Goal: Task Accomplishment & Management: Use online tool/utility

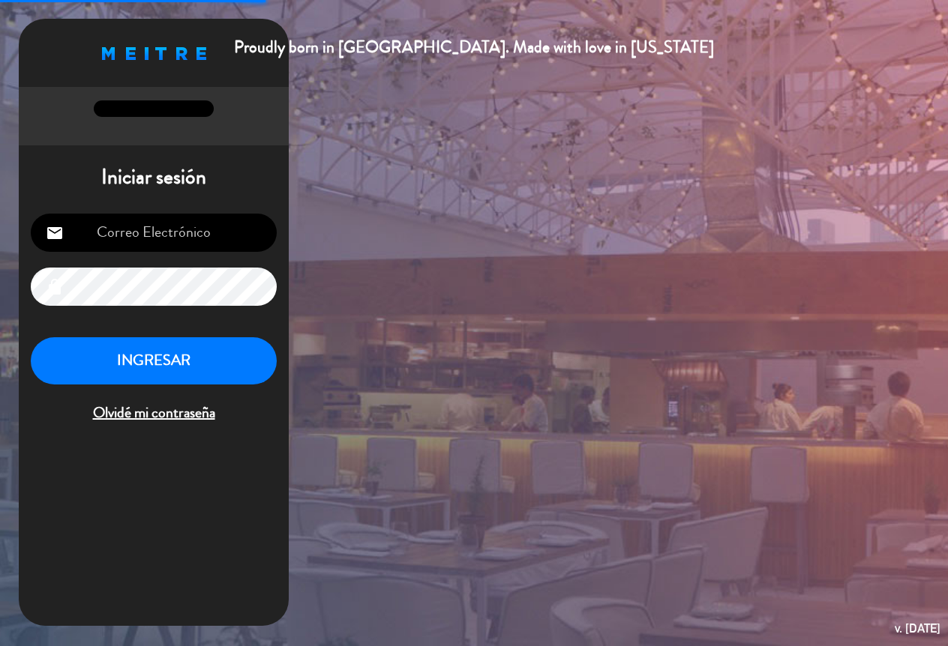
type input "[EMAIL_ADDRESS][DOMAIN_NAME]"
click at [189, 364] on button "INGRESAR" at bounding box center [154, 360] width 246 height 47
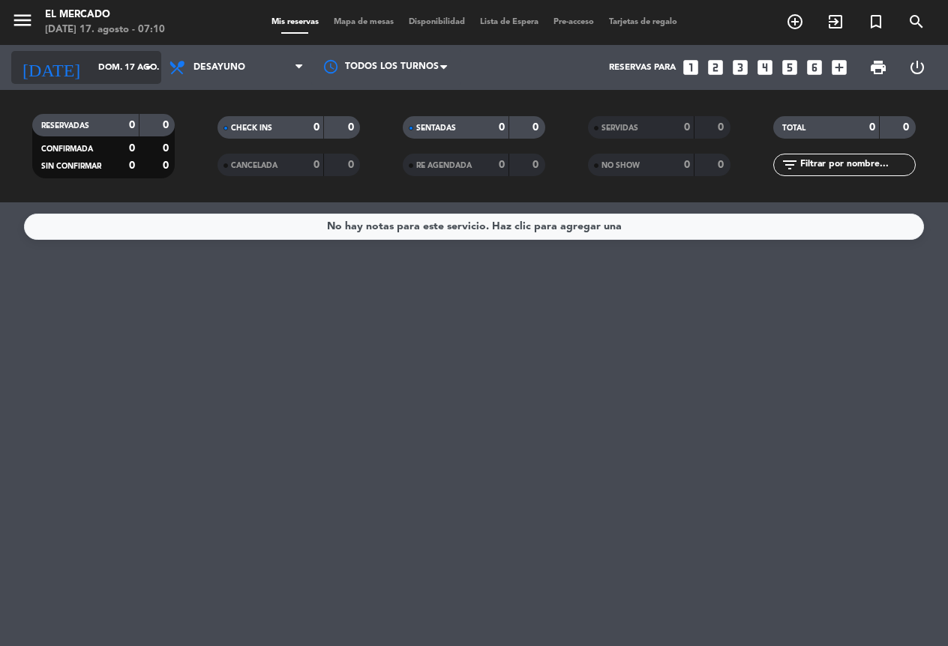
click at [111, 70] on input "dom. 17 ago." at bounding box center [150, 67] width 118 height 25
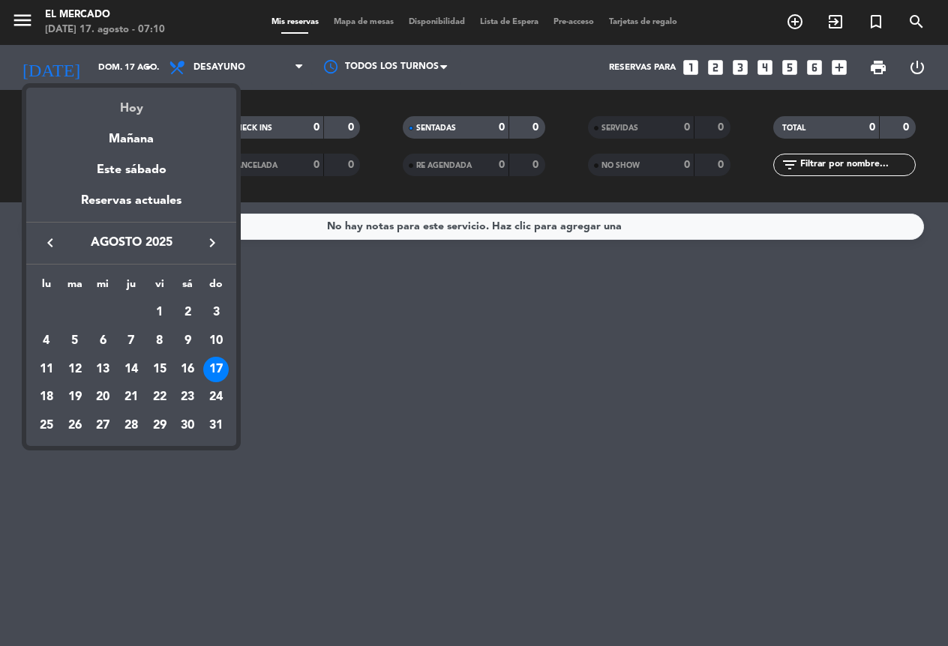
click at [135, 115] on div "Hoy" at bounding box center [131, 103] width 210 height 31
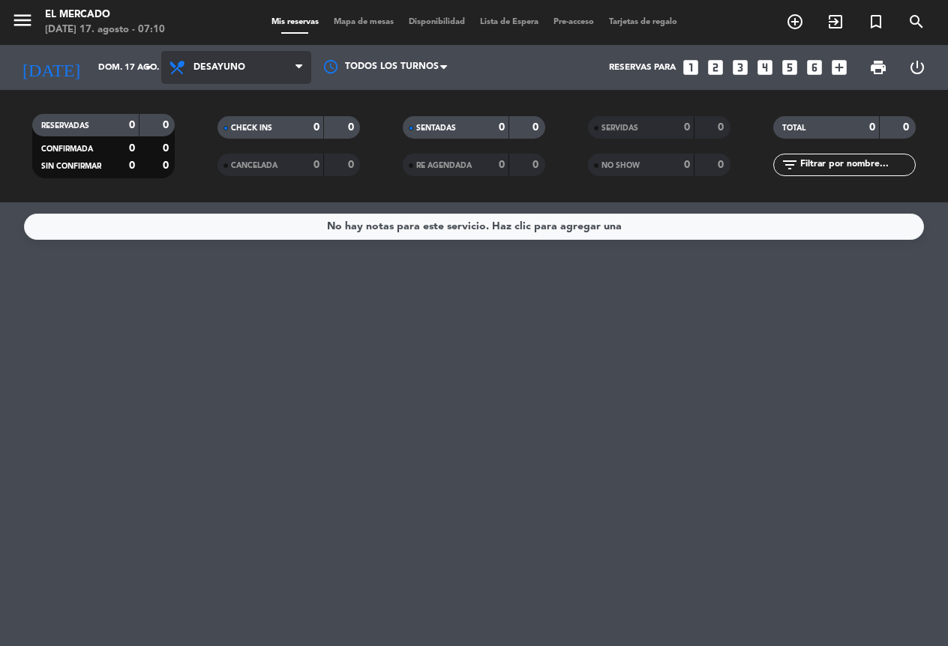
click at [208, 55] on span "Desayuno" at bounding box center [236, 67] width 150 height 33
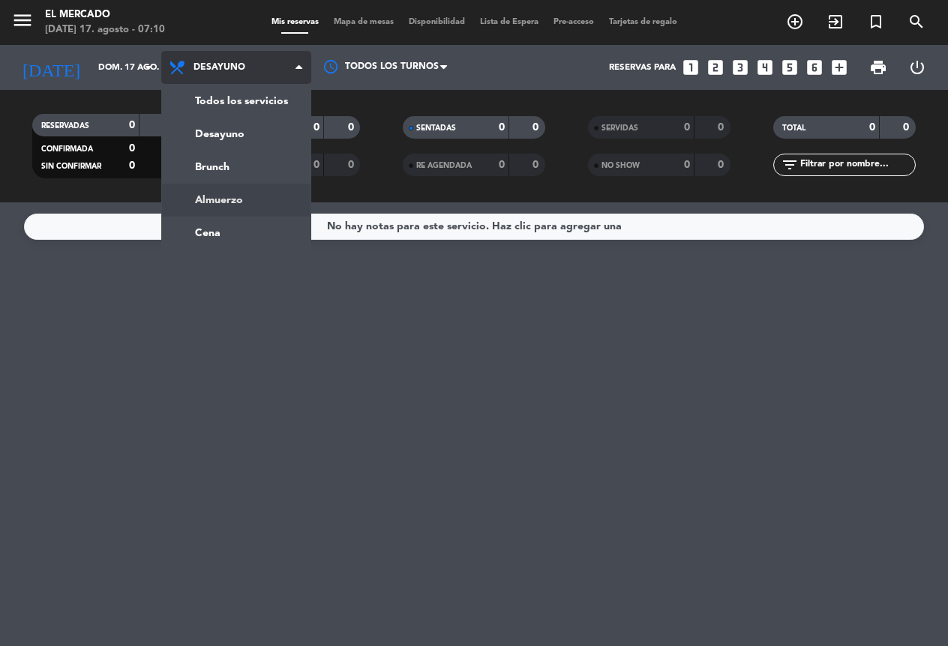
click at [223, 205] on ng-component "menu El [PERSON_NAME][DATE] 17. agosto - 07:10 Mis reservas Mapa de mesas Dispo…" at bounding box center [474, 323] width 948 height 646
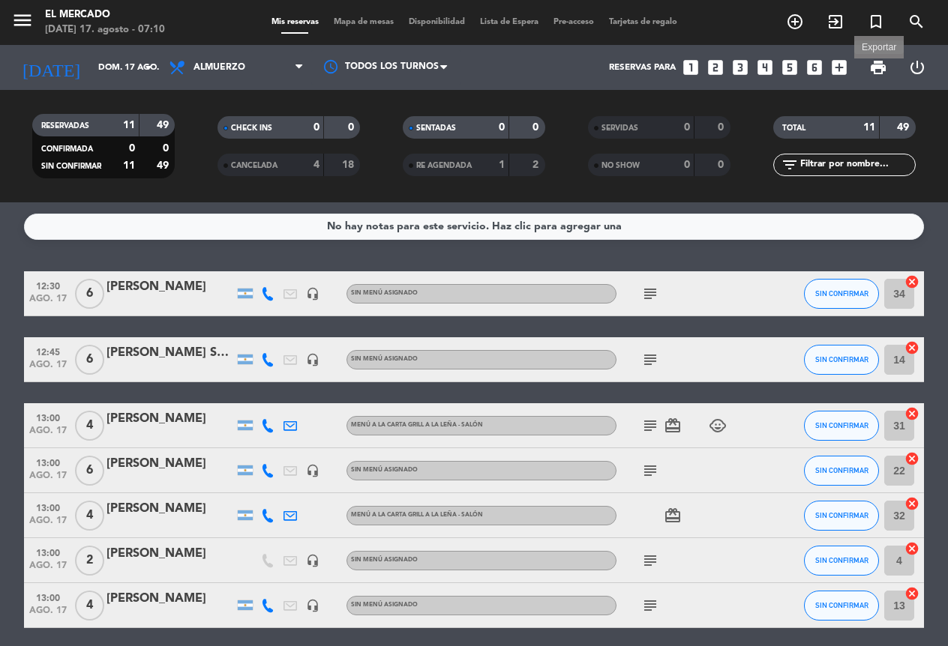
click at [879, 58] on span "print" at bounding box center [878, 67] width 18 height 18
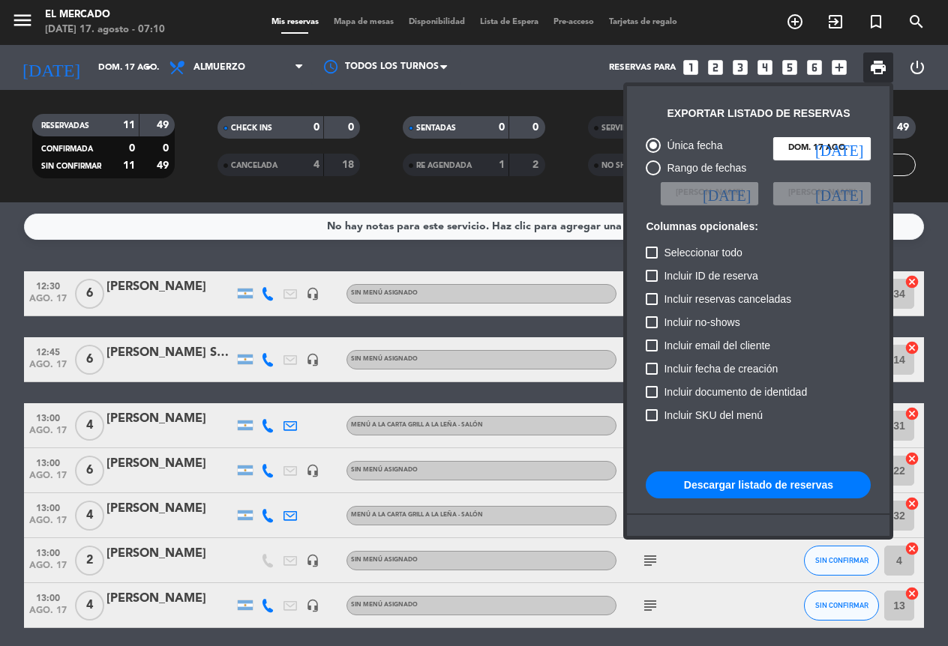
click at [739, 482] on button "Descargar listado de reservas" at bounding box center [757, 485] width 225 height 27
click at [221, 83] on div at bounding box center [474, 323] width 948 height 646
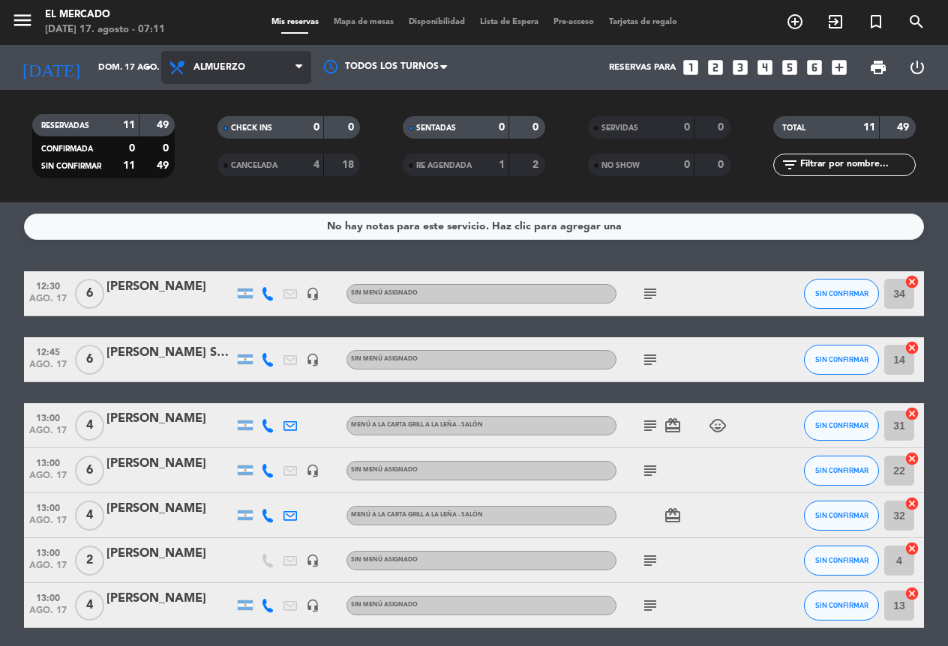
click at [241, 73] on span "Almuerzo" at bounding box center [236, 67] width 150 height 33
click at [234, 162] on div "menu El [PERSON_NAME][DATE] 17. agosto - 07:11 Mis reservas Mapa de mesas Dispo…" at bounding box center [474, 101] width 948 height 202
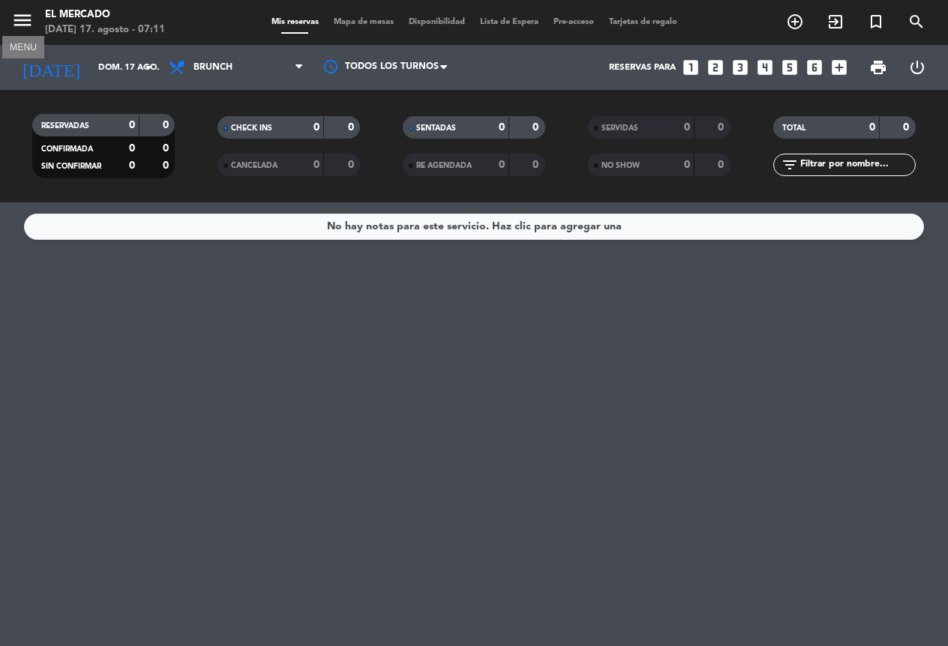
click at [16, 15] on icon "menu" at bounding box center [22, 20] width 22 height 22
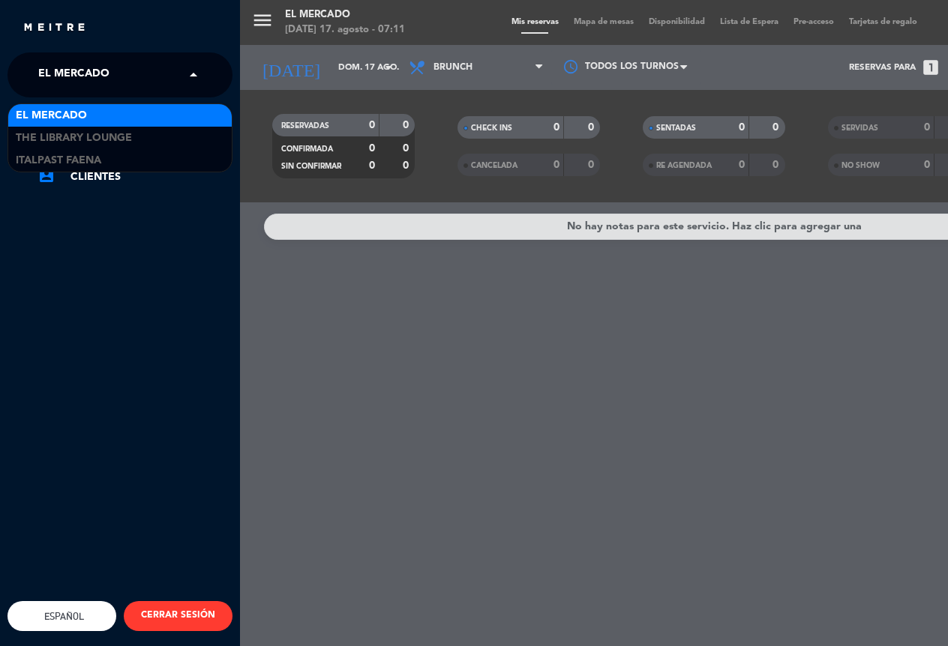
click at [75, 77] on span "El Mercado" at bounding box center [73, 74] width 71 height 31
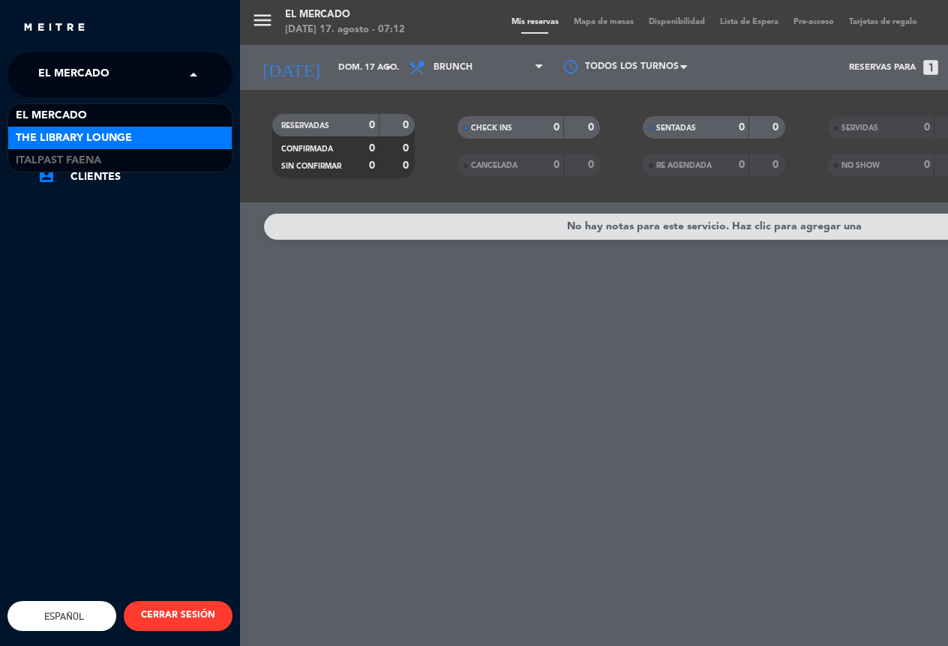
click at [100, 137] on span "The Library Lounge" at bounding box center [74, 138] width 116 height 17
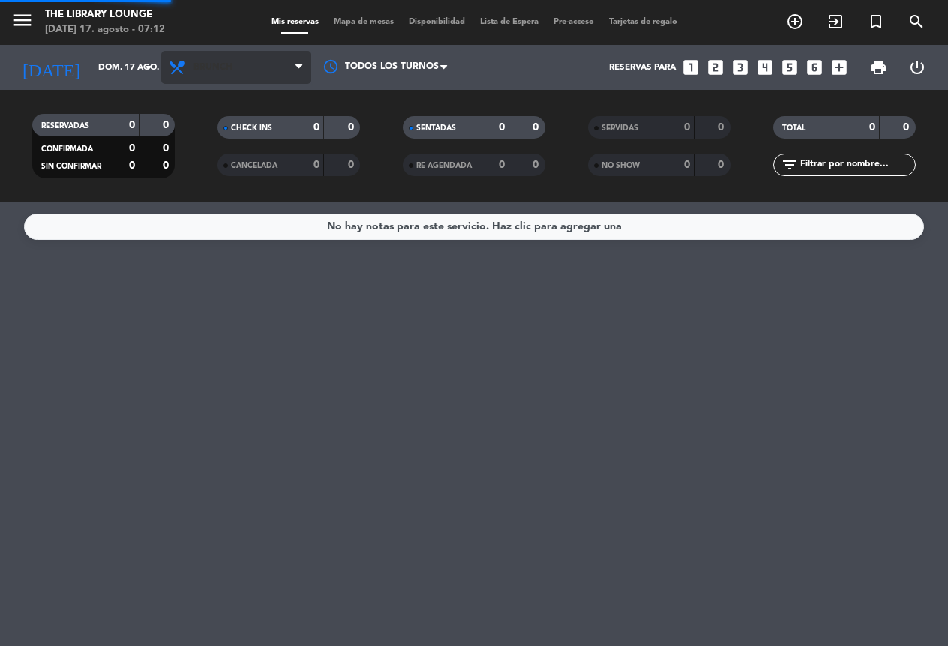
click at [223, 83] on span "Brunch" at bounding box center [236, 67] width 150 height 33
